Goal: Task Accomplishment & Management: Use online tool/utility

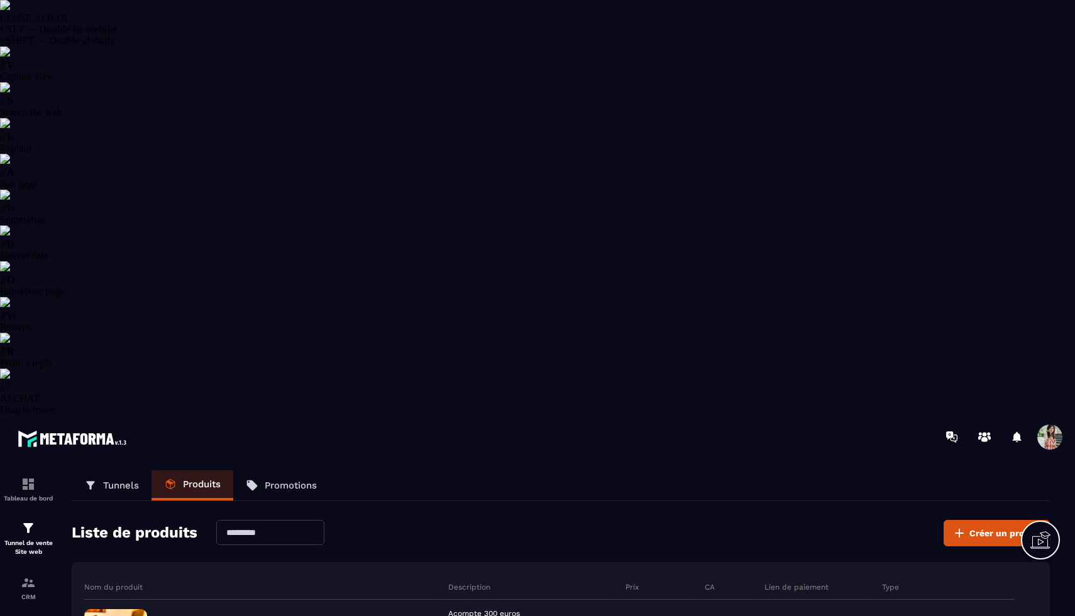
select select "******"
click at [23, 594] on p "CRM" at bounding box center [28, 597] width 50 height 7
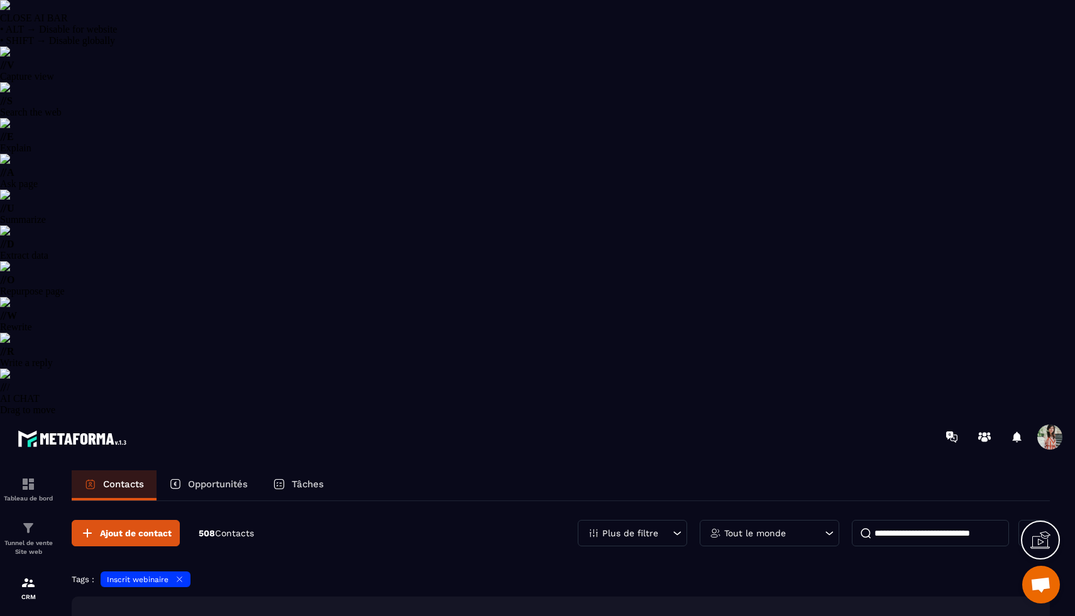
scroll to position [4997, 0]
click at [230, 479] on p "Opportunités" at bounding box center [218, 484] width 60 height 11
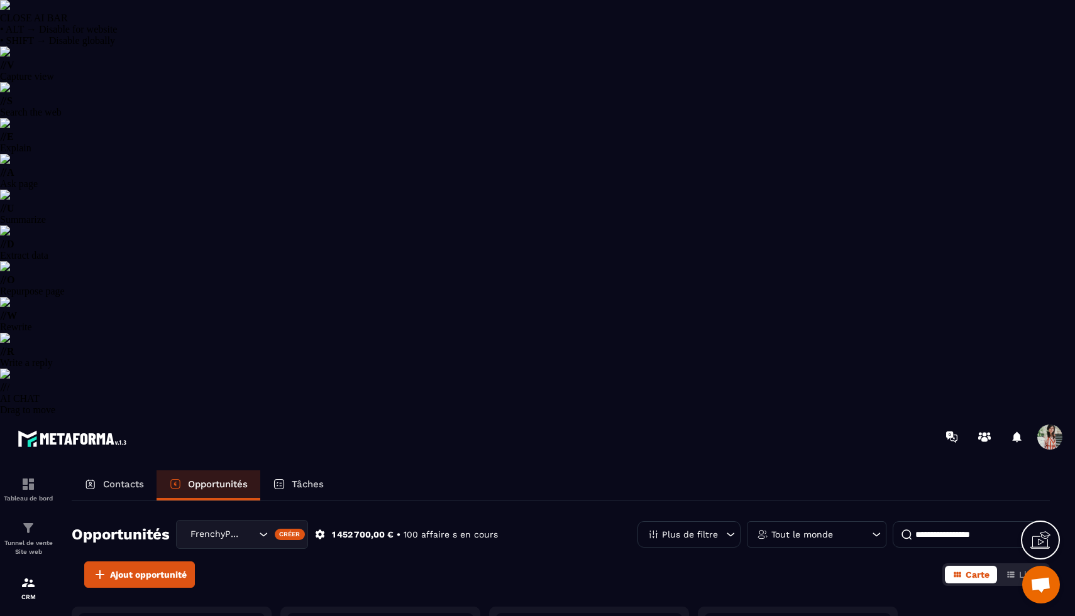
click at [128, 479] on p "Contacts" at bounding box center [123, 484] width 41 height 11
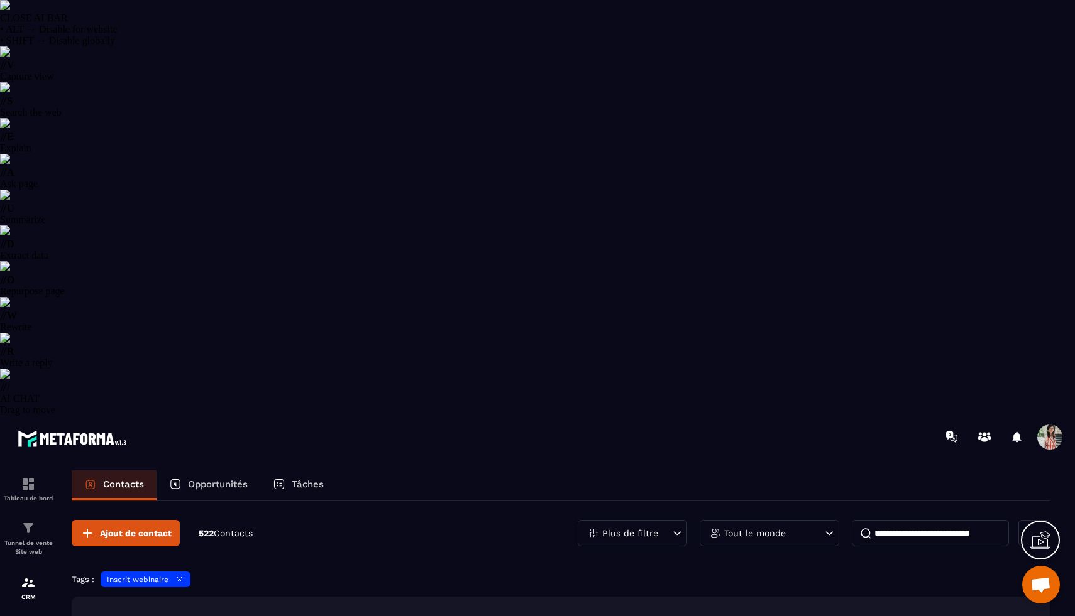
click at [176, 575] on icon at bounding box center [179, 579] width 9 height 9
